Goal: Information Seeking & Learning: Learn about a topic

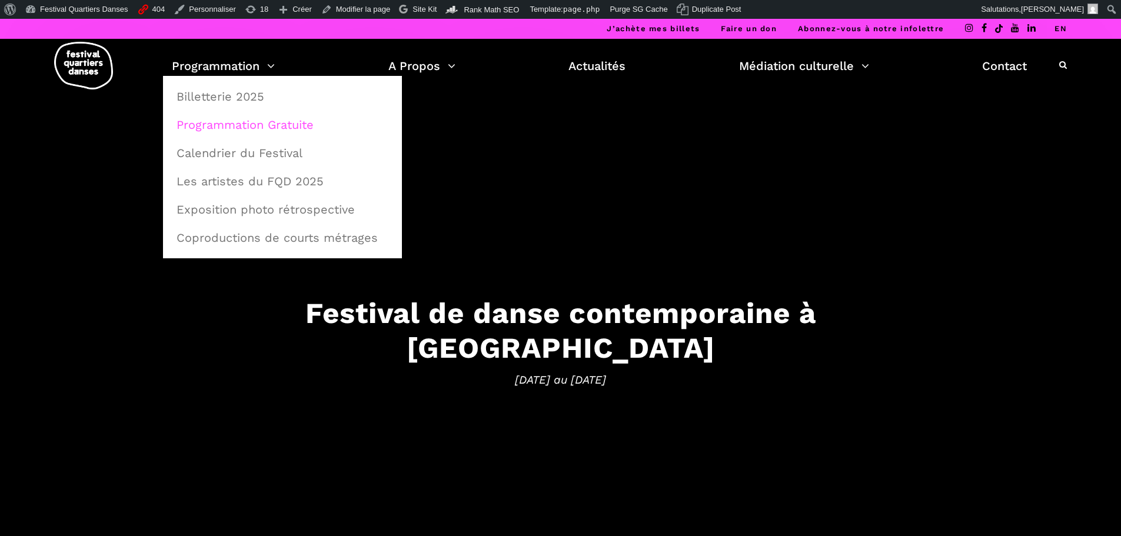
click at [252, 124] on link "Programmation Gratuite" at bounding box center [283, 124] width 226 height 27
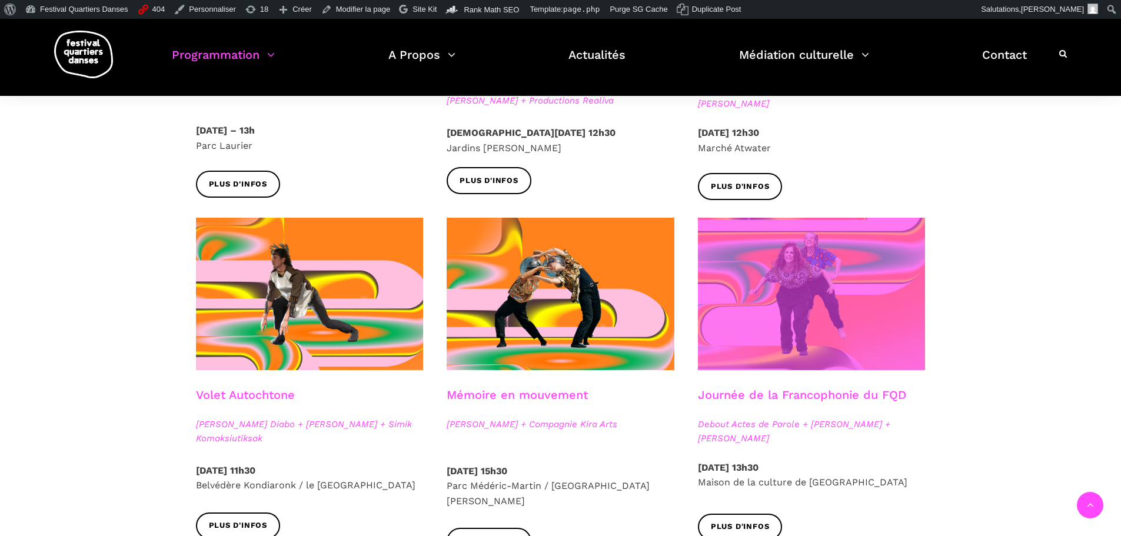
scroll to position [530, 0]
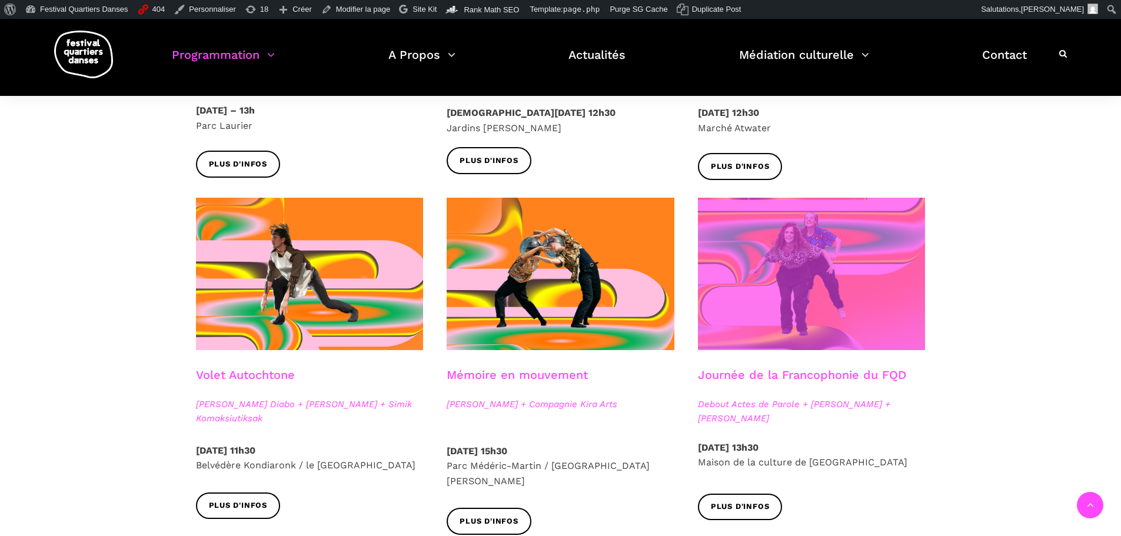
click at [912, 278] on span at bounding box center [812, 274] width 228 height 152
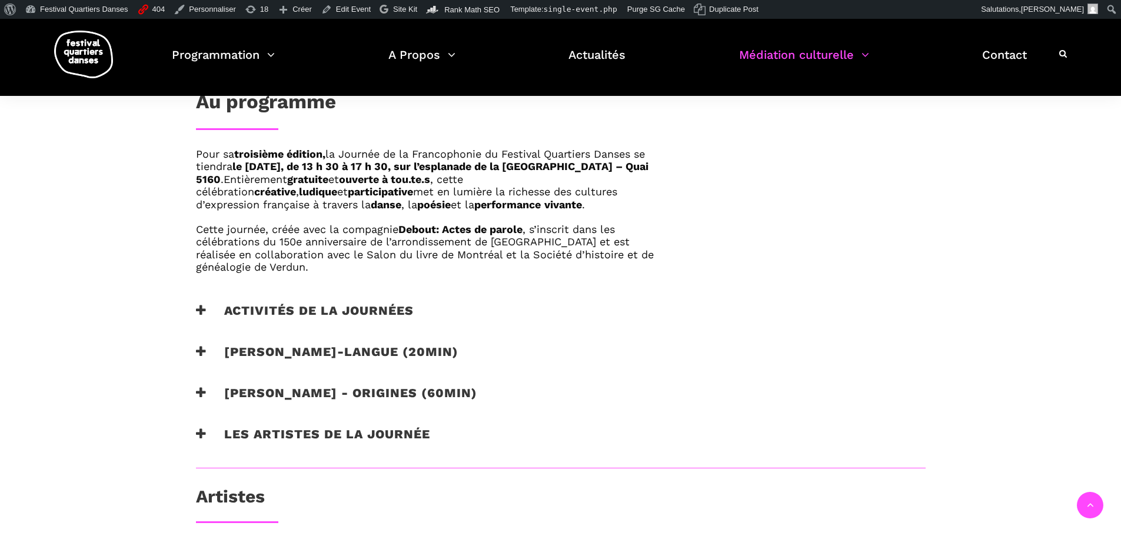
scroll to position [765, 0]
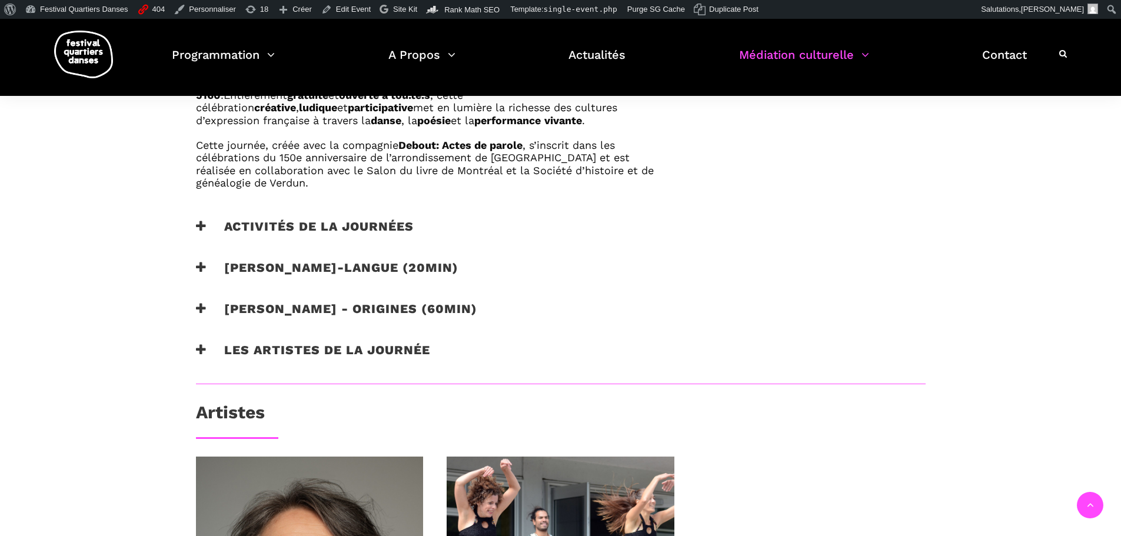
click at [361, 348] on h3 "Les artistes de la journée" at bounding box center [313, 357] width 234 height 29
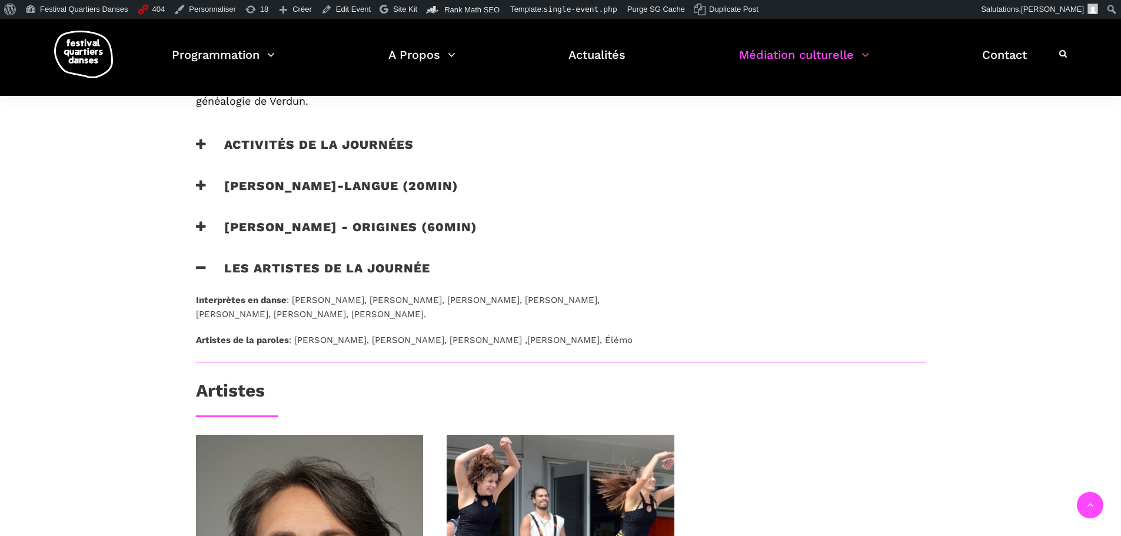
scroll to position [883, 0]
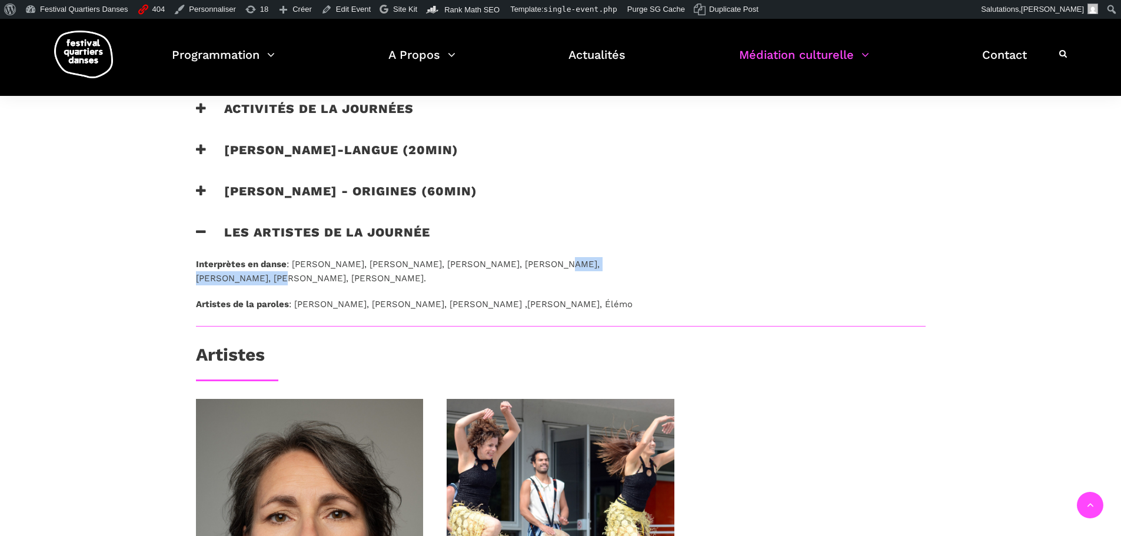
drag, startPoint x: 540, startPoint y: 264, endPoint x: 648, endPoint y: 270, distance: 107.9
click at [648, 270] on p "Interprètes en danse : Constance Aubry, Genevieve Gagne, Emmanuelle Martin, Sac…" at bounding box center [428, 271] width 464 height 28
copy p "Sacha Ouellette-Deguire,"
drag, startPoint x: 203, startPoint y: 274, endPoint x: 245, endPoint y: 278, distance: 41.9
click at [245, 278] on div "Interprètes en danse : Constance Aubry, Genevieve Gagne, Emmanuelle Martin, Sac…" at bounding box center [427, 291] width 487 height 69
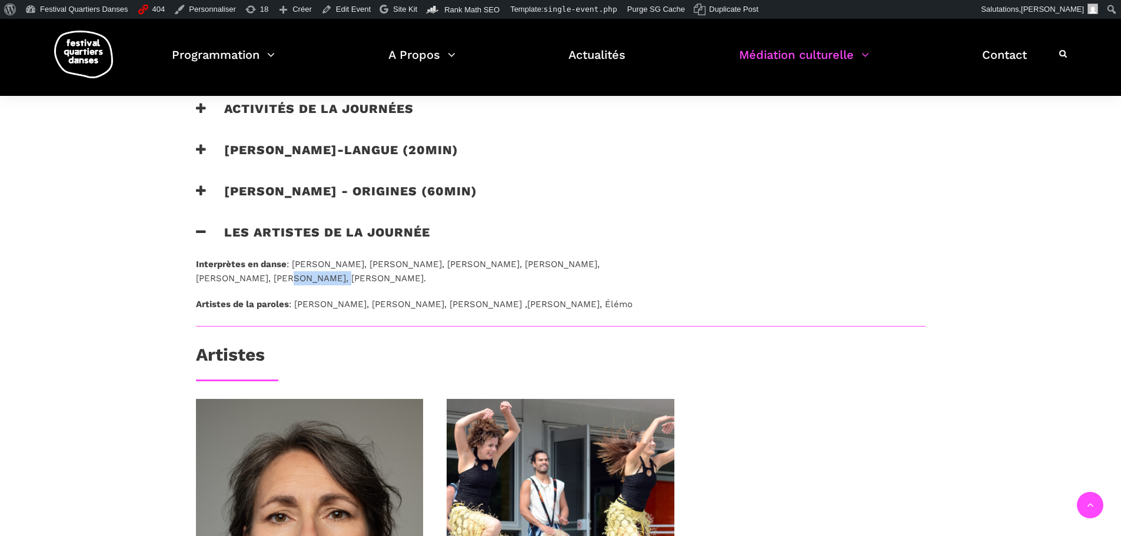
copy p "Flora Spang"
drag, startPoint x: 255, startPoint y: 277, endPoint x: 314, endPoint y: 280, distance: 58.9
click at [314, 280] on p "Interprètes en danse : Constance Aubry, Genevieve Gagne, Emmanuelle Martin, Sac…" at bounding box center [428, 271] width 464 height 28
copy p "Rameez Karim"
drag, startPoint x: 400, startPoint y: 277, endPoint x: 484, endPoint y: 276, distance: 84.2
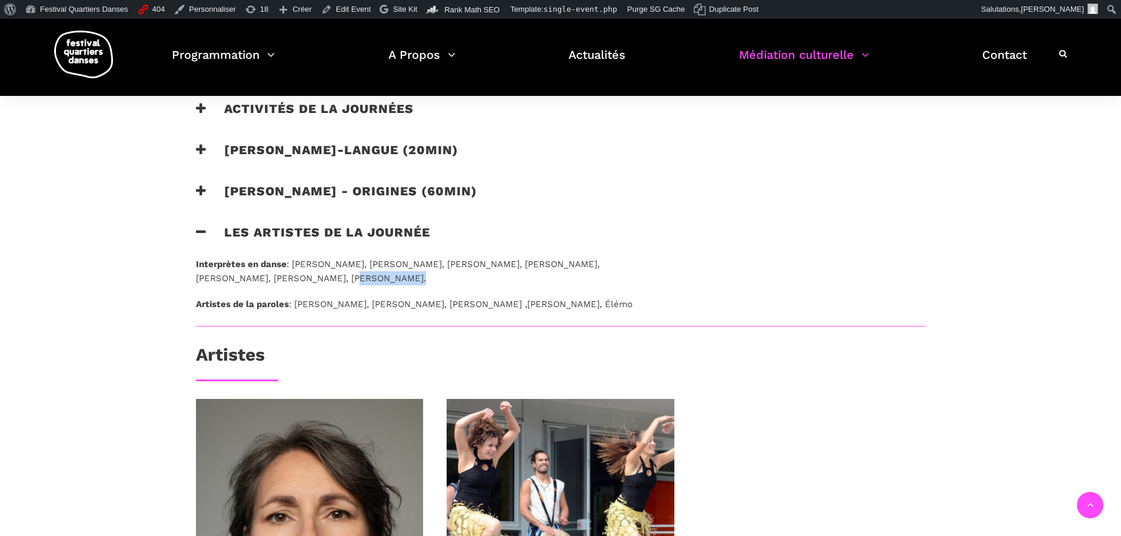
click at [484, 276] on p "Interprètes en danse : Constance Aubry, Genevieve Gagne, Emmanuelle Martin, Sac…" at bounding box center [428, 271] width 464 height 28
copy p "Leah Hartley Hamel"
click at [235, 277] on p "Interprètes en danse : Constance Aubry, Genevieve Gagne, Emmanuelle Martin, Sac…" at bounding box center [428, 271] width 464 height 28
